Goal: Check status: Check status

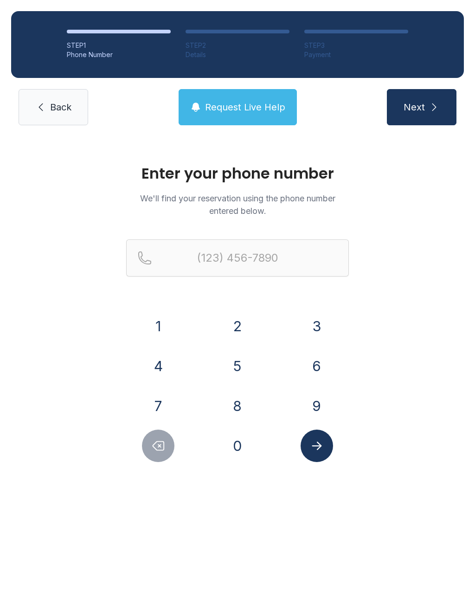
click at [237, 361] on button "5" at bounding box center [237, 366] width 32 height 32
click at [238, 448] on button "0" at bounding box center [237, 446] width 32 height 32
click at [166, 327] on button "1" at bounding box center [158, 326] width 32 height 32
click at [242, 373] on button "5" at bounding box center [237, 366] width 32 height 32
click at [168, 323] on button "1" at bounding box center [158, 326] width 32 height 32
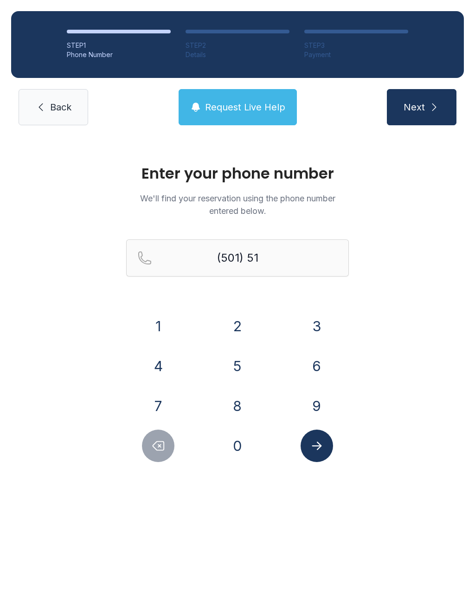
click at [168, 356] on button "4" at bounding box center [158, 366] width 32 height 32
click at [305, 319] on button "3" at bounding box center [317, 326] width 32 height 32
click at [305, 318] on button "3" at bounding box center [317, 326] width 32 height 32
click at [311, 363] on button "6" at bounding box center [317, 366] width 32 height 32
click at [170, 399] on button "7" at bounding box center [158, 406] width 32 height 32
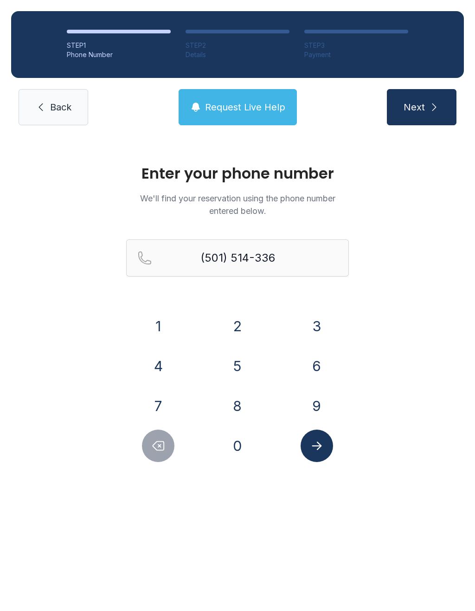
type input "[PHONE_NUMBER]"
click at [327, 437] on button "Submit lookup form" at bounding box center [317, 446] width 32 height 32
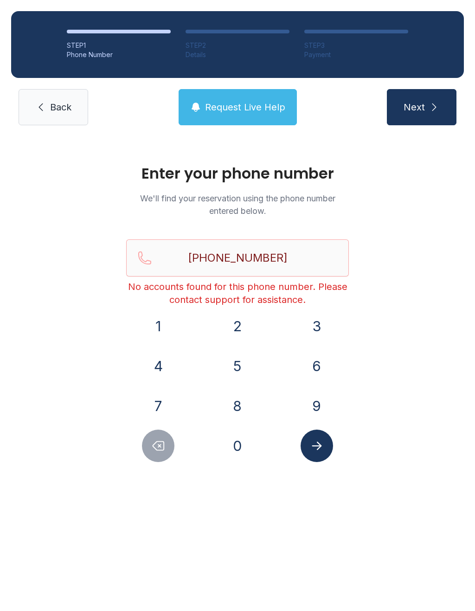
click at [59, 103] on span "Back" at bounding box center [60, 107] width 21 height 13
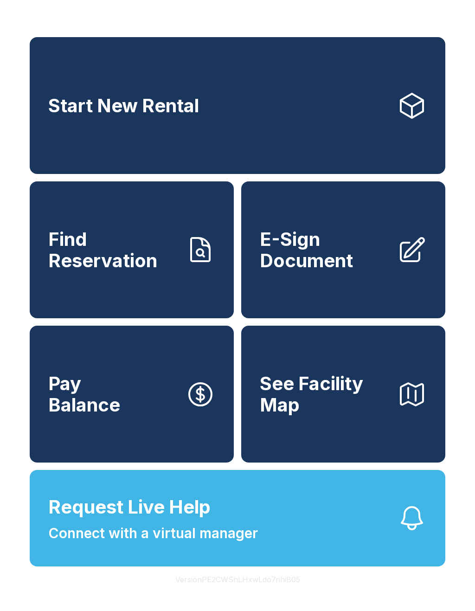
click at [144, 260] on span "Find Reservation" at bounding box center [113, 250] width 130 height 42
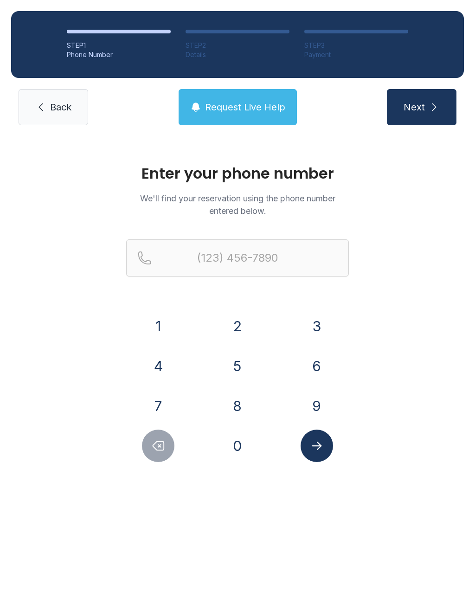
click at [239, 399] on button "8" at bounding box center [237, 406] width 32 height 32
click at [240, 403] on button "8" at bounding box center [237, 406] width 32 height 32
click at [238, 438] on button "0" at bounding box center [237, 446] width 32 height 32
click at [162, 320] on button "1" at bounding box center [158, 326] width 32 height 32
click at [240, 371] on button "5" at bounding box center [237, 366] width 32 height 32
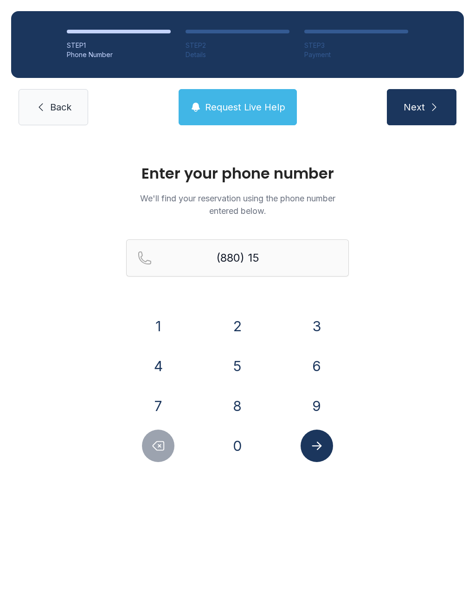
click at [242, 442] on button "0" at bounding box center [237, 446] width 32 height 32
click at [238, 405] on button "8" at bounding box center [237, 406] width 32 height 32
click at [308, 318] on button "3" at bounding box center [317, 326] width 32 height 32
type input "(880) 150-83"
click at [319, 443] on icon "Submit lookup form" at bounding box center [317, 446] width 14 height 14
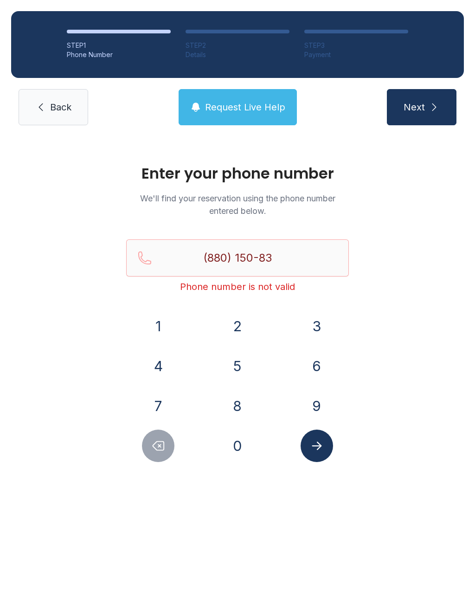
click at [394, 361] on div "Enter your phone number We'll find your reservation using the phone number ente…" at bounding box center [237, 317] width 475 height 363
click at [57, 117] on link "Back" at bounding box center [54, 107] width 70 height 36
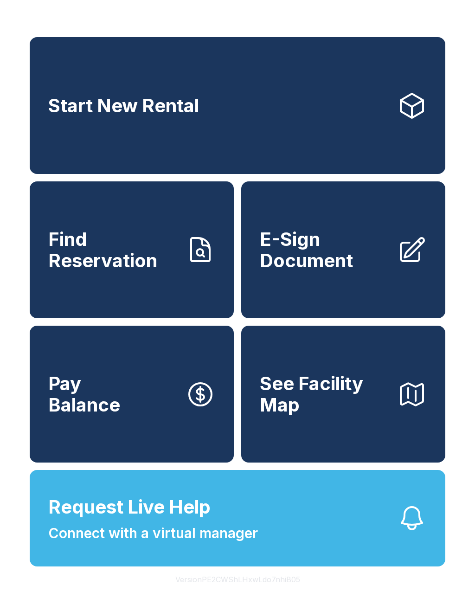
click at [146, 271] on span "Find Reservation" at bounding box center [113, 250] width 130 height 42
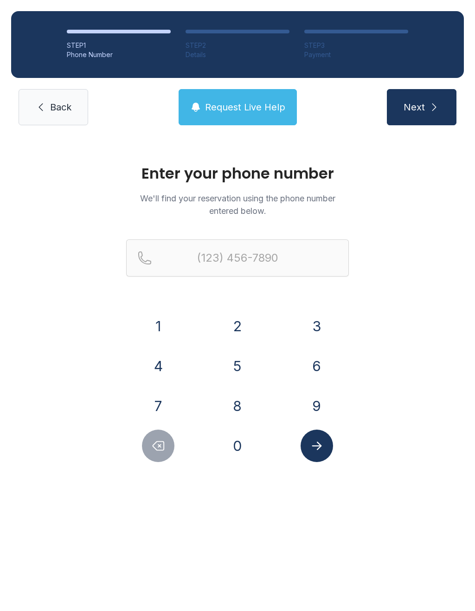
click at [238, 361] on button "5" at bounding box center [237, 366] width 32 height 32
click at [244, 442] on button "0" at bounding box center [237, 446] width 32 height 32
click at [161, 316] on button "1" at bounding box center [158, 326] width 32 height 32
click at [240, 365] on button "5" at bounding box center [237, 366] width 32 height 32
click at [160, 323] on button "1" at bounding box center [158, 326] width 32 height 32
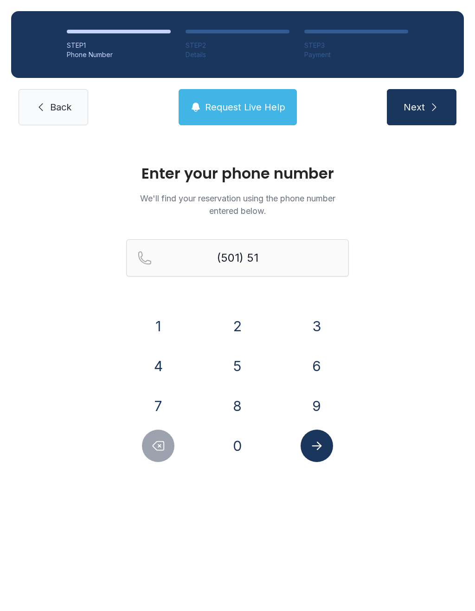
click at [164, 368] on button "4" at bounding box center [158, 366] width 32 height 32
click at [317, 328] on button "3" at bounding box center [317, 326] width 32 height 32
click at [316, 328] on button "3" at bounding box center [317, 326] width 32 height 32
click at [309, 371] on button "6" at bounding box center [317, 366] width 32 height 32
click at [172, 403] on button "7" at bounding box center [158, 406] width 32 height 32
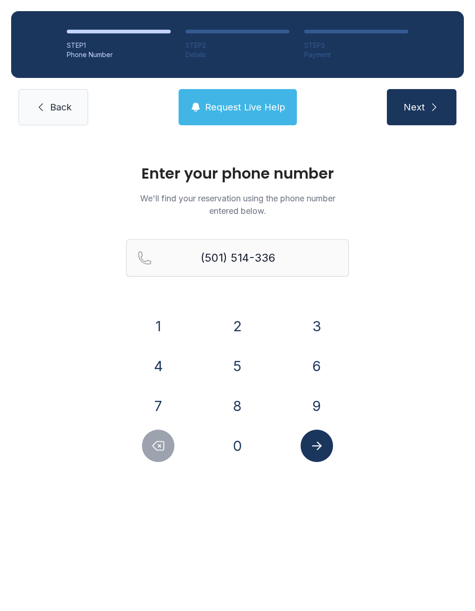
type input "[PHONE_NUMBER]"
click at [326, 444] on button "Submit lookup form" at bounding box center [317, 446] width 32 height 32
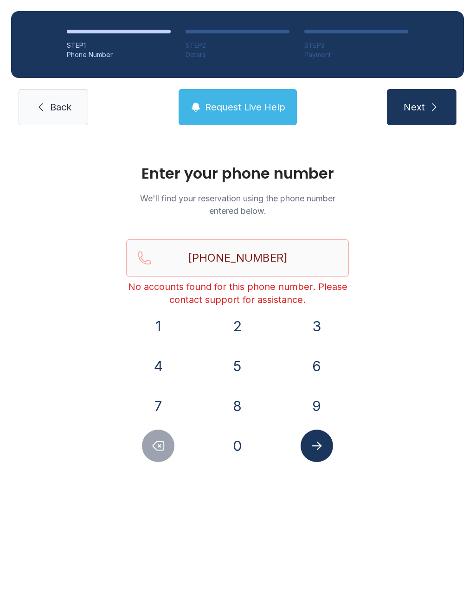
click at [59, 90] on link "Back" at bounding box center [54, 107] width 70 height 36
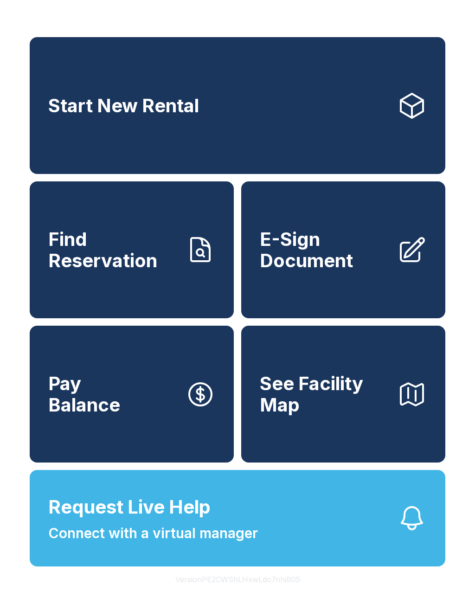
click at [217, 515] on button "Request Live Help Connect with a virtual manager" at bounding box center [238, 518] width 416 height 97
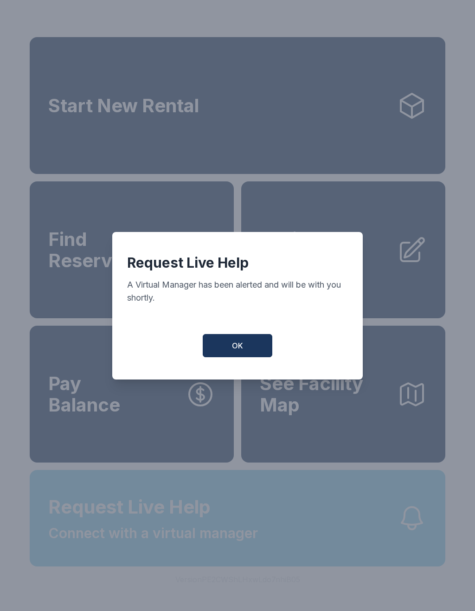
click at [241, 357] on button "OK" at bounding box center [238, 345] width 70 height 23
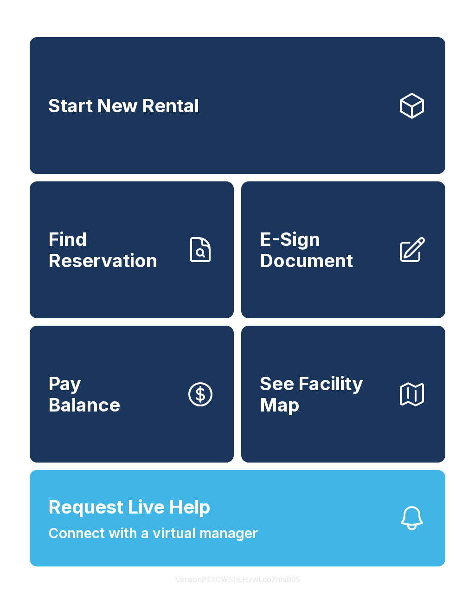
click at [378, 551] on button "Request Live Help Connect with a virtual manager" at bounding box center [238, 518] width 416 height 97
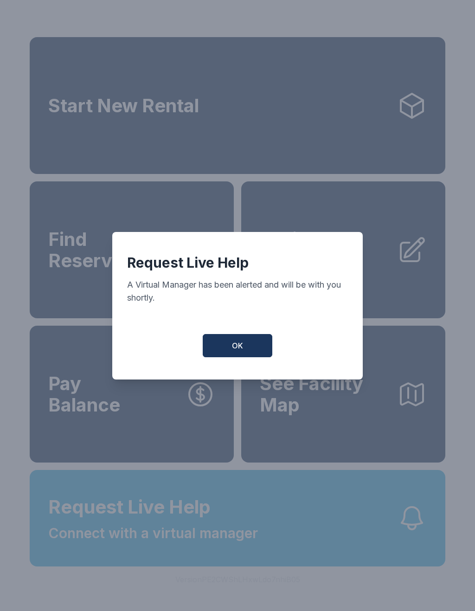
click at [243, 354] on button "OK" at bounding box center [238, 345] width 70 height 23
